Goal: Navigation & Orientation: Find specific page/section

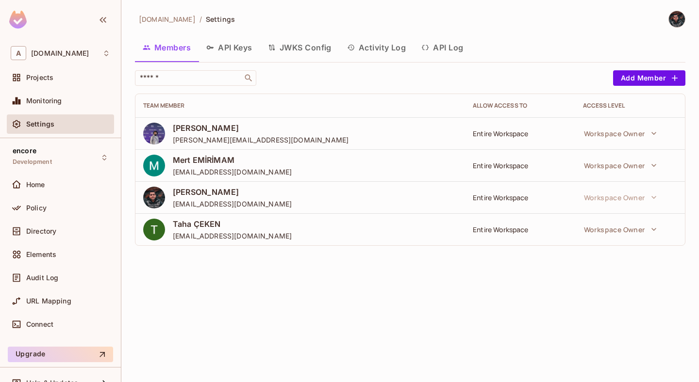
click at [29, 18] on div at bounding box center [60, 21] width 121 height 42
click at [22, 20] on img at bounding box center [17, 20] width 17 height 18
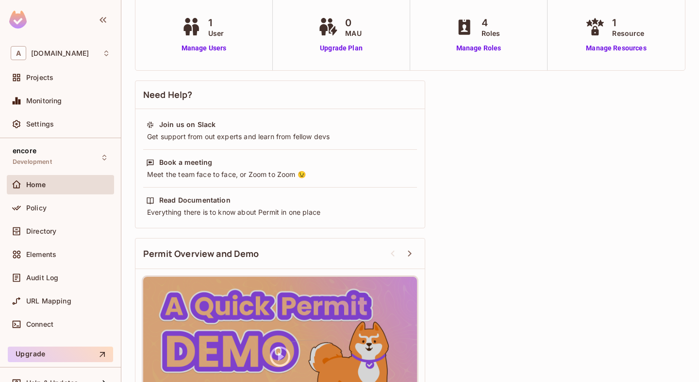
scroll to position [81, 0]
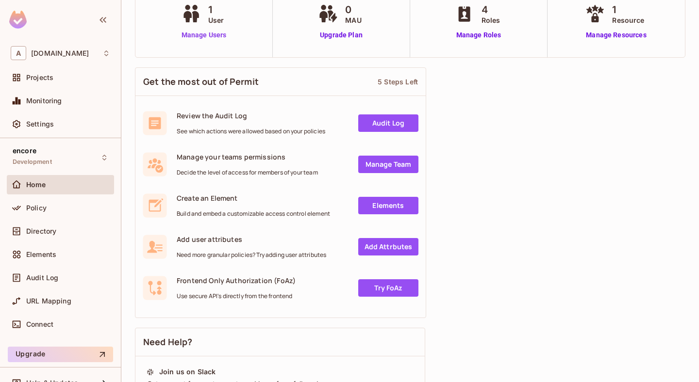
click at [197, 35] on link "Manage Users" at bounding box center [204, 35] width 50 height 10
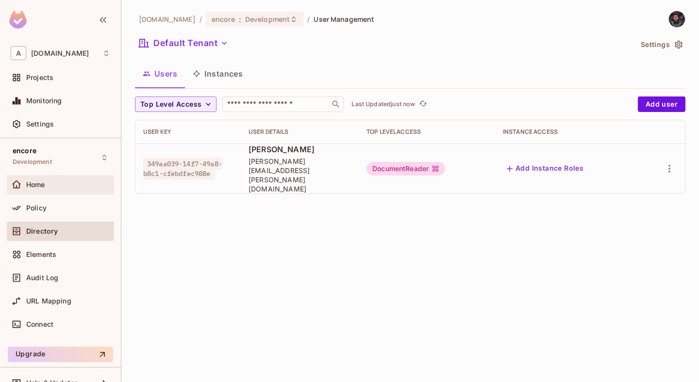
click at [64, 180] on div "Home" at bounding box center [60, 185] width 99 height 12
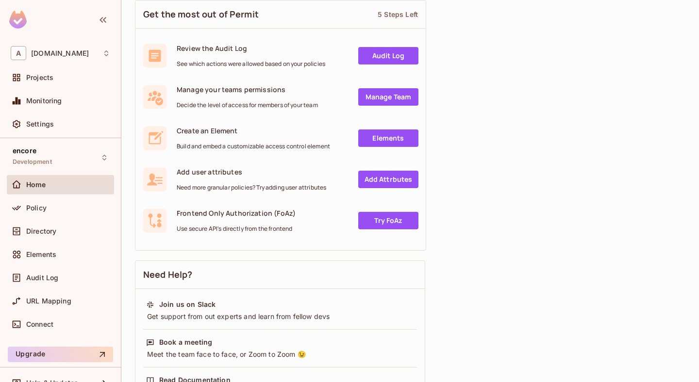
scroll to position [258, 0]
